Goal: Task Accomplishment & Management: Manage account settings

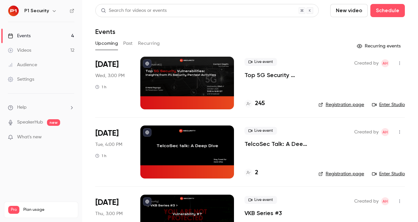
click at [271, 71] on div "Live event Top 5G Security Vulnerabilities: Insights from P1 Security Pentest A…" at bounding box center [276, 68] width 63 height 21
click at [391, 106] on link "Enter Studio" at bounding box center [388, 104] width 33 height 7
click at [265, 79] on p "Top 5G Security Vulnerabilities: Insights from P1 Security Pentest Activities" at bounding box center [276, 75] width 63 height 8
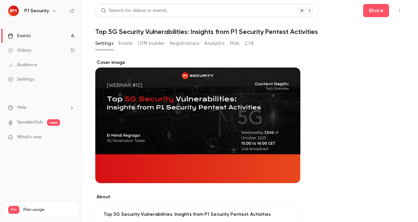
click at [183, 43] on button "Registrations" at bounding box center [184, 43] width 29 height 11
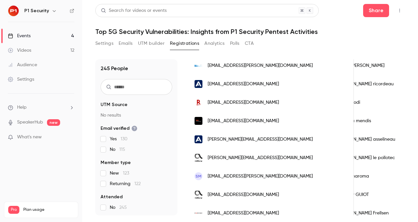
scroll to position [0, 22]
click at [27, 34] on div "Events" at bounding box center [19, 36] width 23 height 7
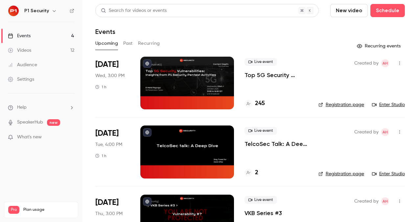
click at [29, 65] on div "Audience" at bounding box center [22, 64] width 29 height 7
click at [386, 106] on link "Enter Studio" at bounding box center [388, 104] width 33 height 7
click at [379, 106] on link "Enter Studio" at bounding box center [388, 104] width 33 height 7
click at [388, 16] on button "Schedule" at bounding box center [387, 10] width 35 height 13
click at [349, 7] on div at bounding box center [209, 111] width 418 height 222
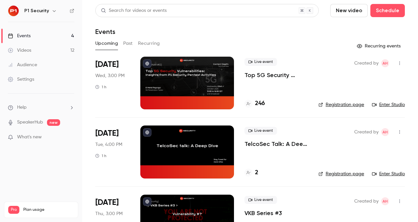
click at [349, 7] on button "New video" at bounding box center [348, 10] width 37 height 13
click at [358, 29] on div "Record" at bounding box center [368, 28] width 50 height 7
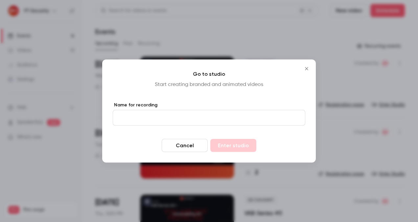
click at [176, 114] on input "Name for recording" at bounding box center [209, 118] width 193 height 16
type input "****"
click at [191, 96] on div "Go to studio Start creating branded and animated videos Name for recording ****…" at bounding box center [209, 110] width 214 height 103
click at [235, 143] on button "Enter studio" at bounding box center [233, 145] width 46 height 13
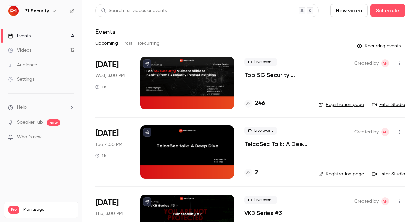
click at [347, 8] on button "New video" at bounding box center [348, 10] width 37 height 13
click at [303, 35] on div at bounding box center [209, 111] width 418 height 222
click at [264, 74] on p "Top 5G Security Vulnerabilities: Insights from P1 Security Pentest Activities" at bounding box center [276, 75] width 63 height 8
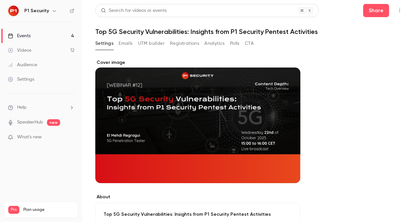
click at [180, 42] on button "Registrations" at bounding box center [184, 43] width 29 height 11
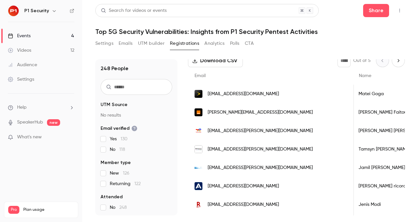
scroll to position [55, 0]
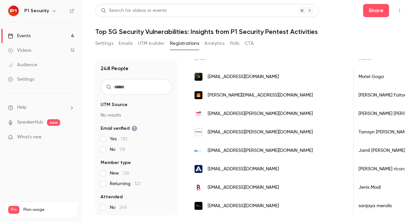
click at [10, 8] on img at bounding box center [13, 11] width 11 height 11
click at [14, 12] on img at bounding box center [13, 11] width 11 height 11
click at [24, 39] on link "Events 4" at bounding box center [41, 36] width 82 height 14
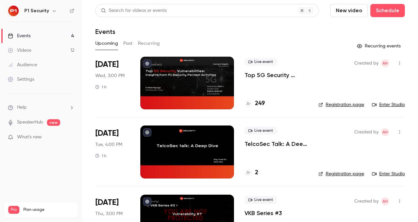
click at [26, 106] on span "Help" at bounding box center [22, 107] width 10 height 7
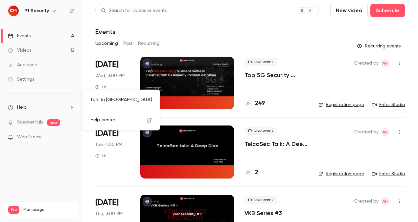
click at [126, 108] on link "Talk to us" at bounding box center [121, 99] width 72 height 17
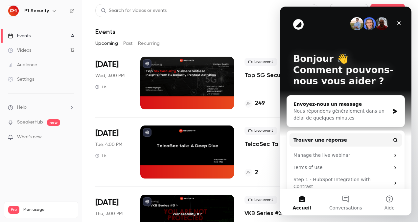
click at [344, 104] on div "Envoyez-nous un message" at bounding box center [342, 104] width 96 height 7
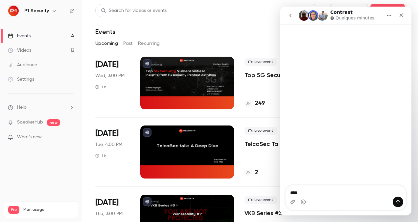
type textarea "*****"
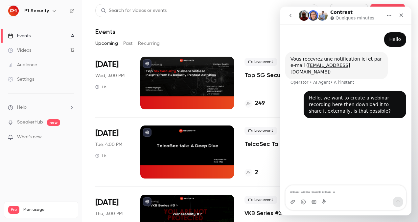
click at [292, 14] on icon "go back" at bounding box center [290, 15] width 5 height 5
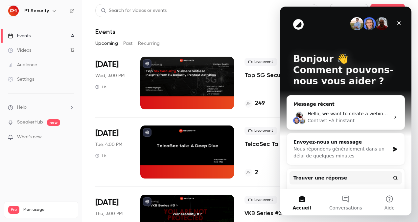
click at [338, 123] on div "• À l’instant" at bounding box center [342, 120] width 26 height 7
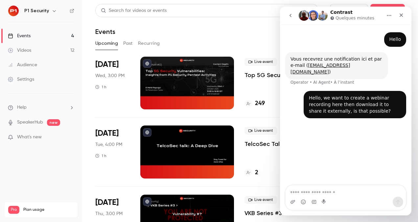
click at [258, 78] on p "Top 5G Security Vulnerabilities: Insights from P1 Security Pentest Activities" at bounding box center [276, 75] width 63 height 8
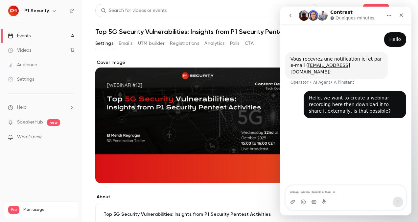
click at [379, 15] on div "Contrast Quelques minutes" at bounding box center [340, 16] width 83 height 12
click at [387, 14] on icon "Accueil" at bounding box center [389, 15] width 5 height 5
click at [173, 45] on button "Registrations" at bounding box center [184, 43] width 29 height 11
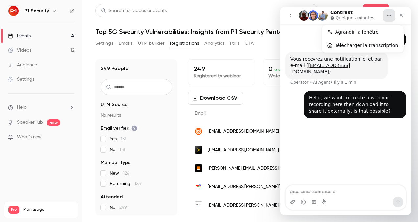
click at [51, 30] on link "Events 4" at bounding box center [41, 36] width 82 height 14
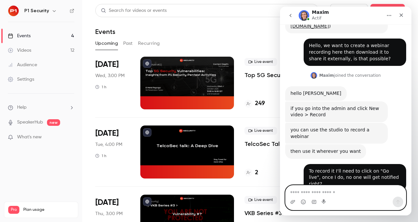
scroll to position [65, 0]
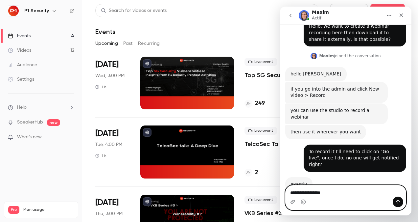
type textarea "**********"
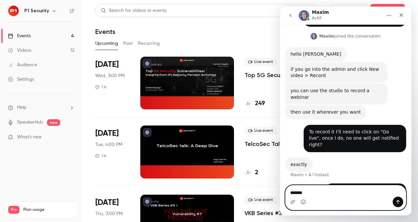
type textarea "********"
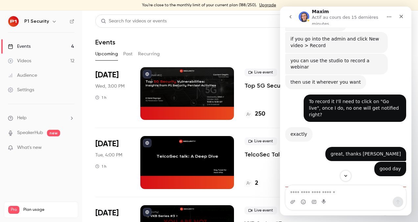
scroll to position [133, 0]
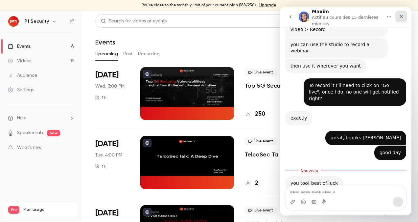
click at [402, 18] on icon "Fermer" at bounding box center [401, 16] width 5 height 5
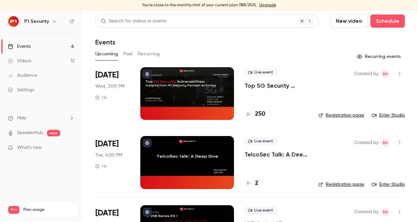
scroll to position [122, 0]
click at [216, 10] on div "You're close to the monthly limit of your current plan (188/250). Upgrade" at bounding box center [209, 5] width 418 height 11
click at [276, 83] on p "Top 5G Security Vulnerabilities: Insights from P1 Security Pentest Activities" at bounding box center [276, 86] width 63 height 8
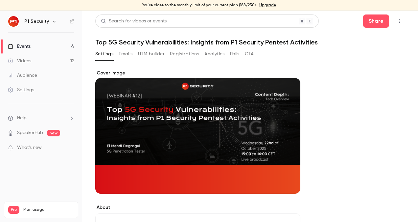
click at [189, 50] on button "Registrations" at bounding box center [184, 54] width 29 height 11
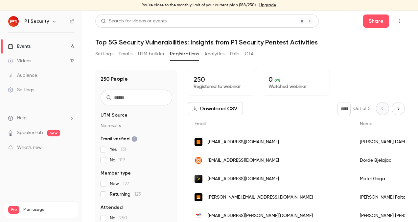
click at [23, 46] on div "Events" at bounding box center [19, 46] width 23 height 7
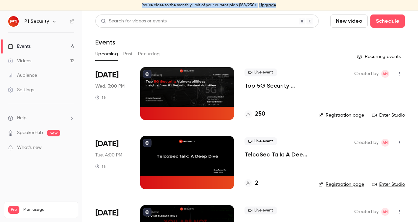
drag, startPoint x: 144, startPoint y: 6, endPoint x: 273, endPoint y: 6, distance: 129.5
click at [273, 6] on div "You're close to the monthly limit of your current plan (188/250). Upgrade" at bounding box center [209, 5] width 418 height 11
drag, startPoint x: 273, startPoint y: 6, endPoint x: 261, endPoint y: 24, distance: 21.9
click at [261, 24] on div "Search for videos or events" at bounding box center [207, 20] width 224 height 13
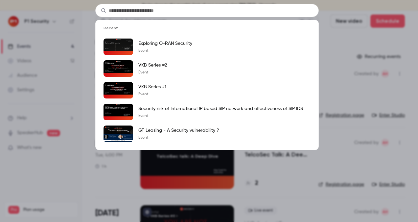
click at [335, 59] on div "Recent Exploring O-RAN Security Event VKB Series #2 Event VKB Series #1 Event S…" at bounding box center [209, 111] width 418 height 222
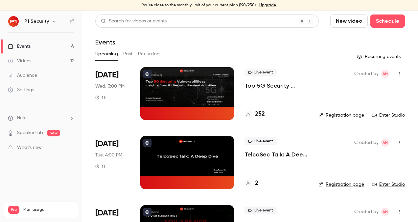
click at [259, 82] on p "Top 5G Security Vulnerabilities: Insights from P1 Security Pentest Activities" at bounding box center [276, 86] width 63 height 8
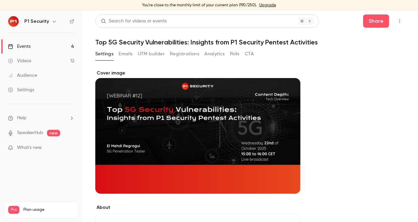
click at [51, 43] on link "Events 4" at bounding box center [41, 46] width 82 height 14
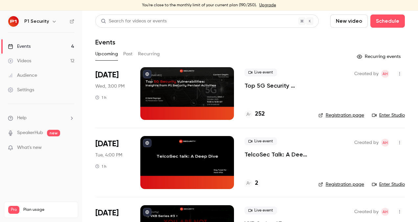
click at [266, 85] on p "Top 5G Security Vulnerabilities: Insights from P1 Security Pentest Activities" at bounding box center [276, 86] width 63 height 8
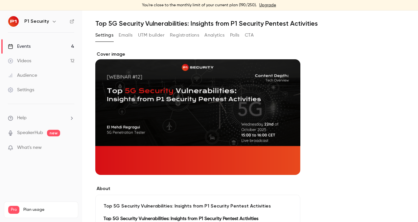
scroll to position [19, 0]
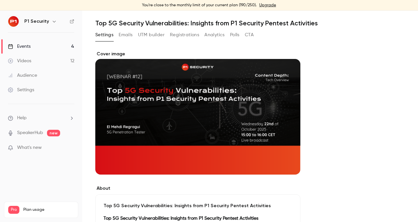
click at [183, 35] on button "Registrations" at bounding box center [184, 35] width 29 height 11
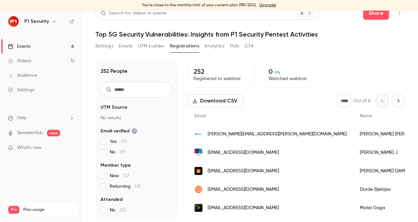
scroll to position [37, 0]
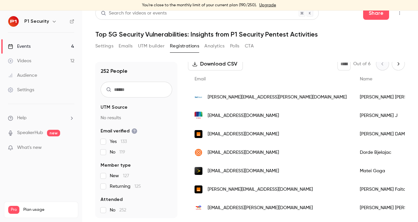
click at [42, 47] on link "Events 4" at bounding box center [41, 46] width 82 height 14
